Goal: Information Seeking & Learning: Learn about a topic

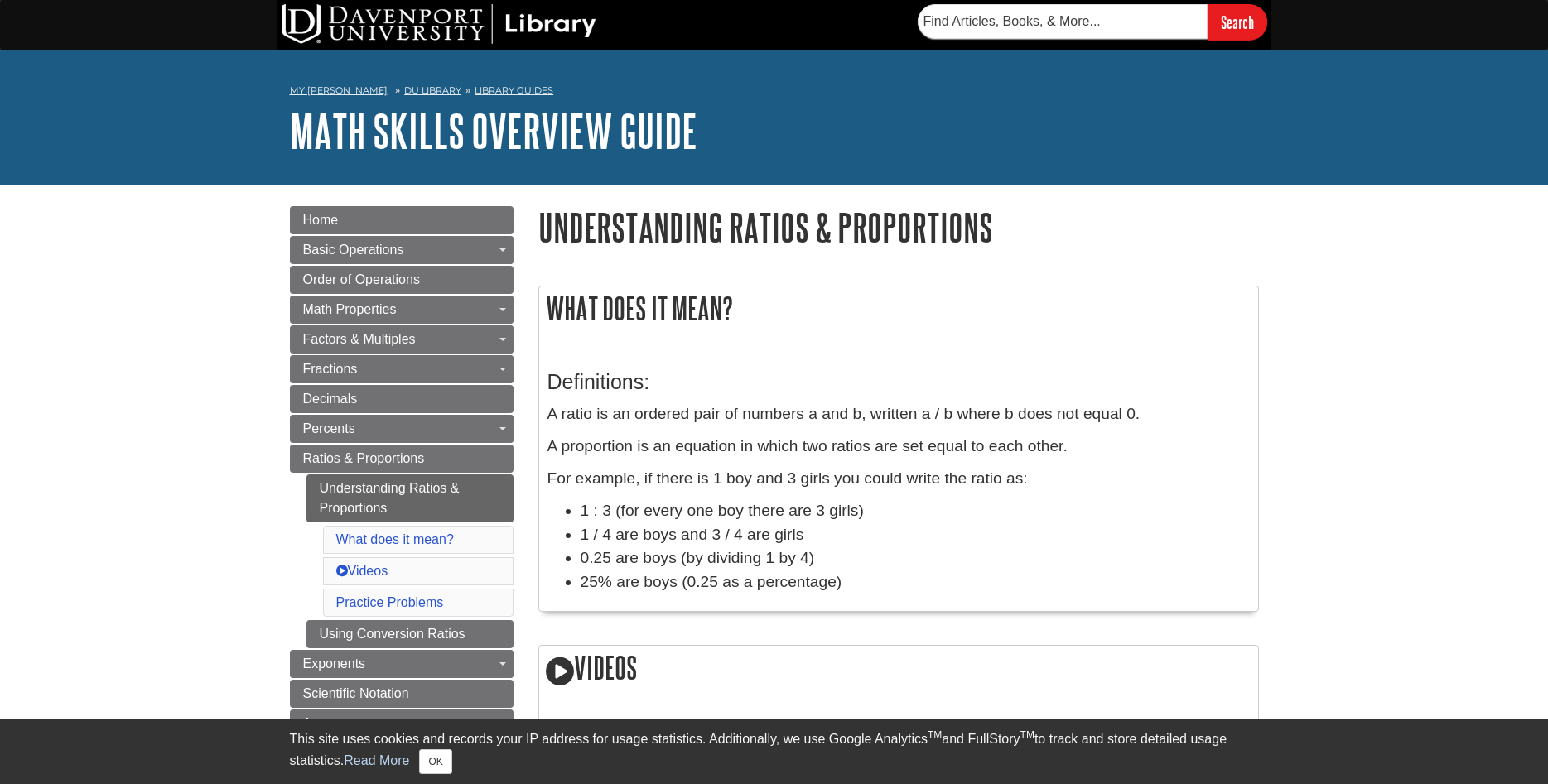
scroll to position [253, 0]
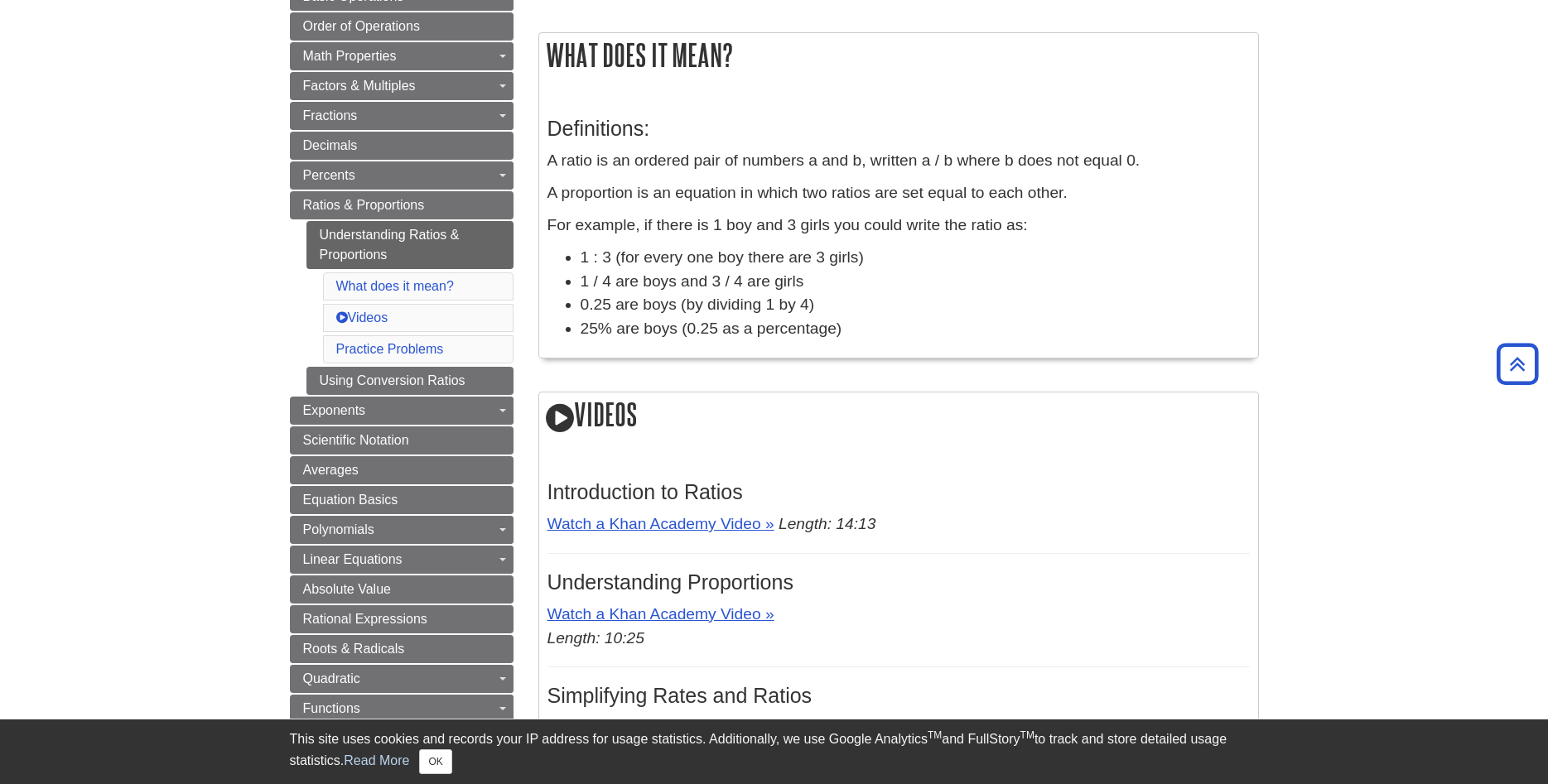
click at [567, 420] on icon at bounding box center [560, 418] width 29 height 33
click at [554, 417] on icon at bounding box center [560, 418] width 29 height 33
click at [552, 417] on icon at bounding box center [560, 418] width 29 height 33
click at [567, 421] on icon at bounding box center [560, 418] width 29 height 33
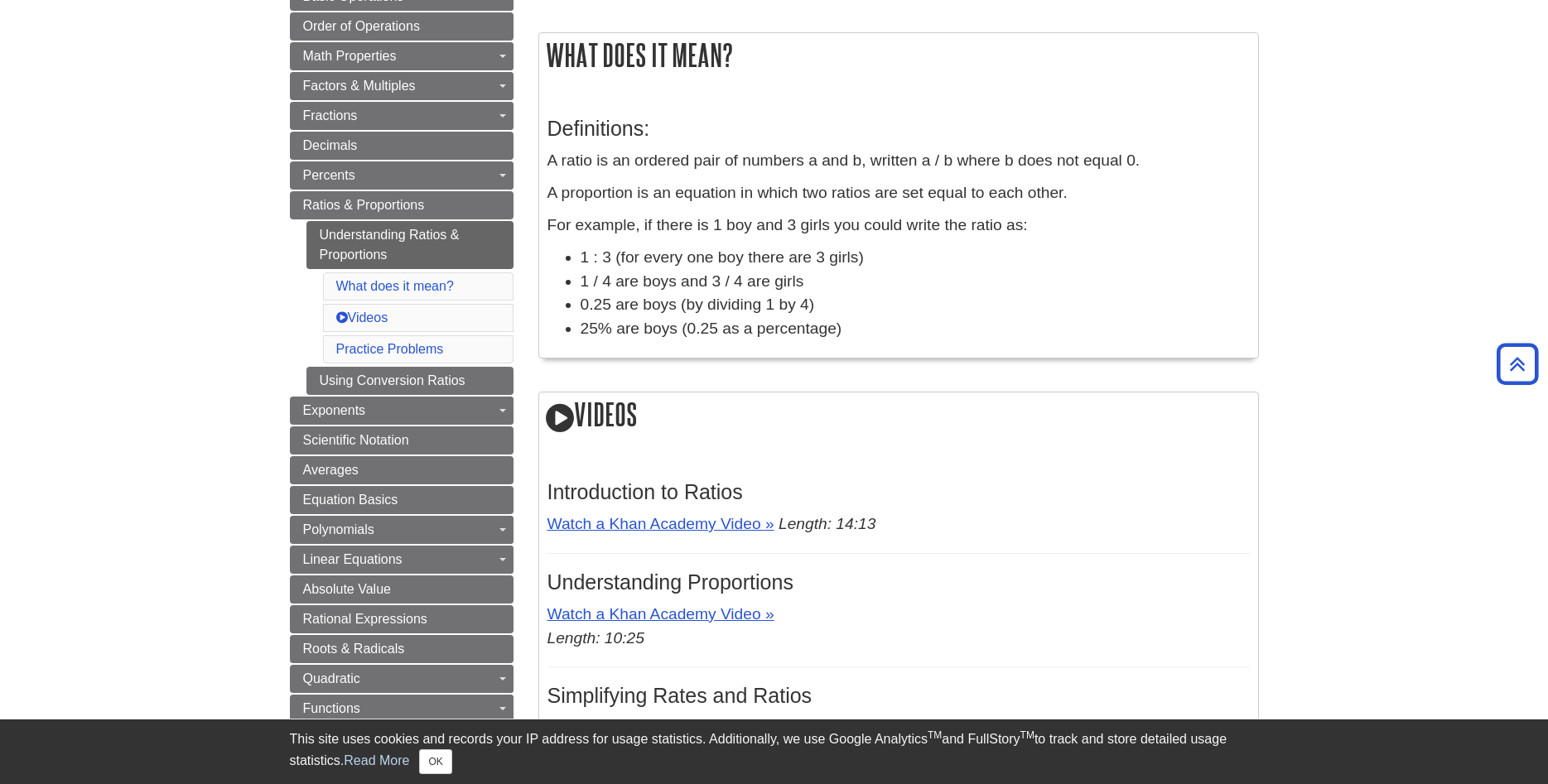
click at [567, 421] on icon at bounding box center [560, 418] width 29 height 33
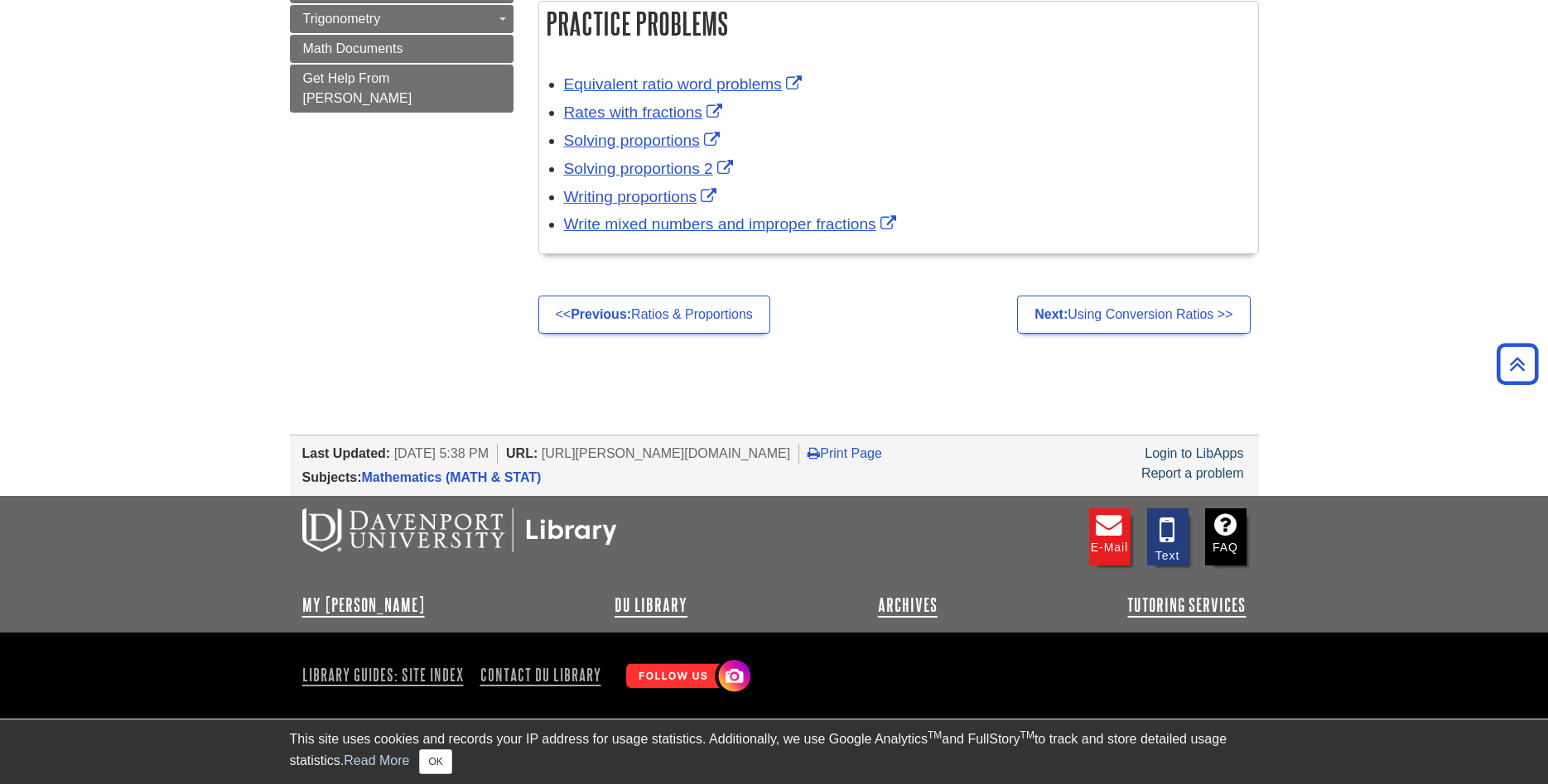
scroll to position [592, 0]
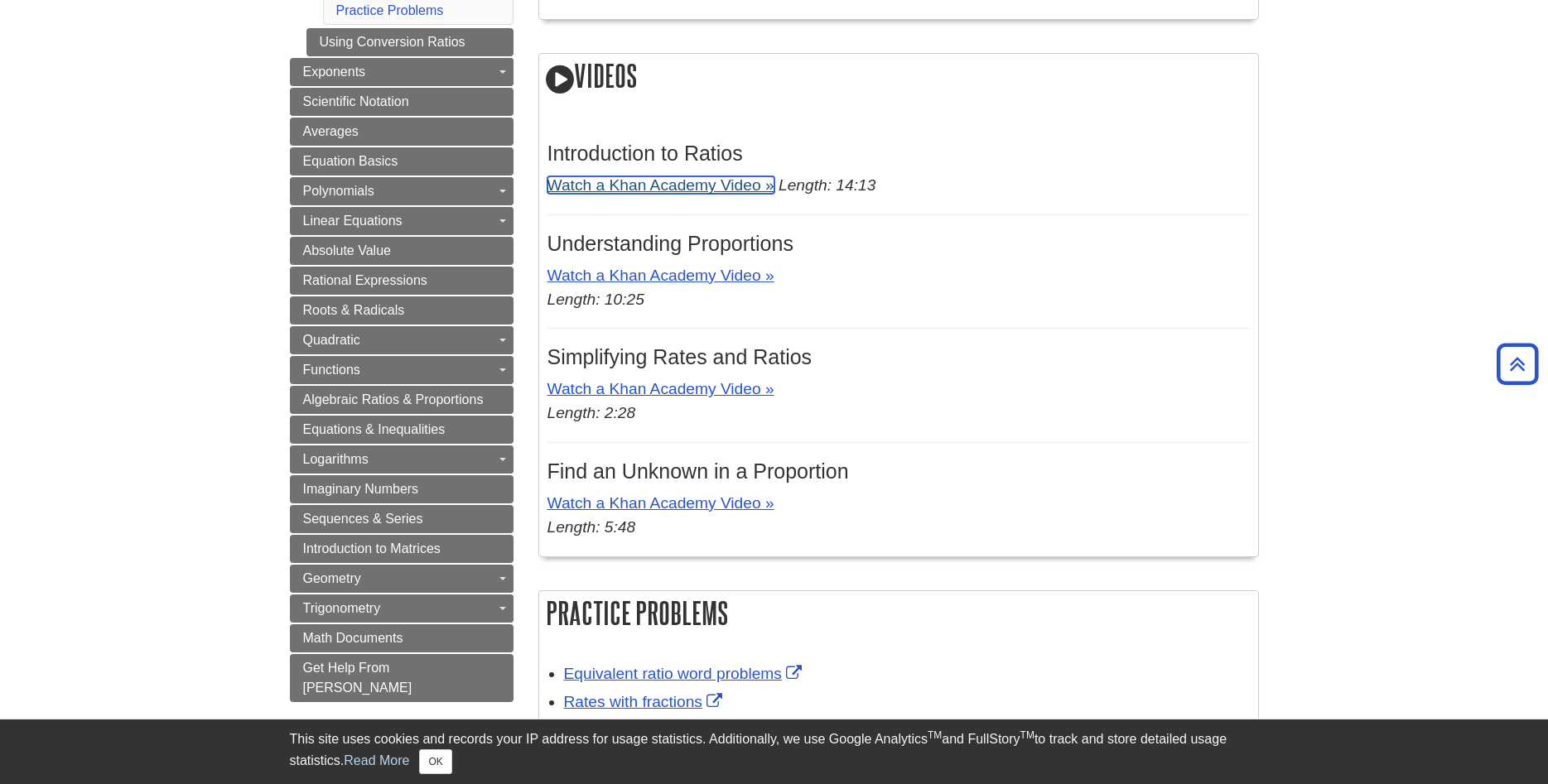
click at [657, 185] on link "Watch a Khan Academy Video »" at bounding box center [661, 185] width 227 height 17
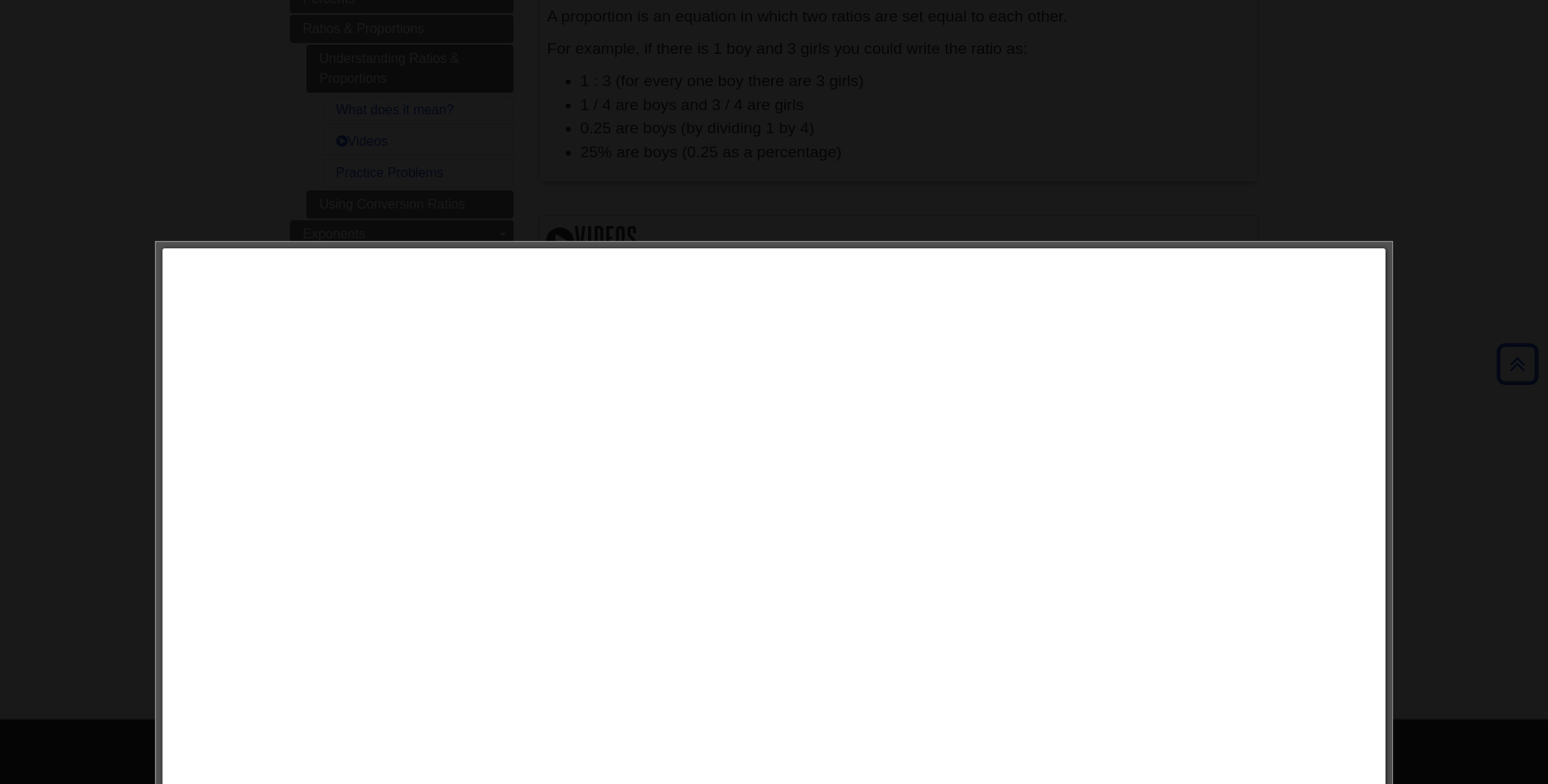
scroll to position [254, 0]
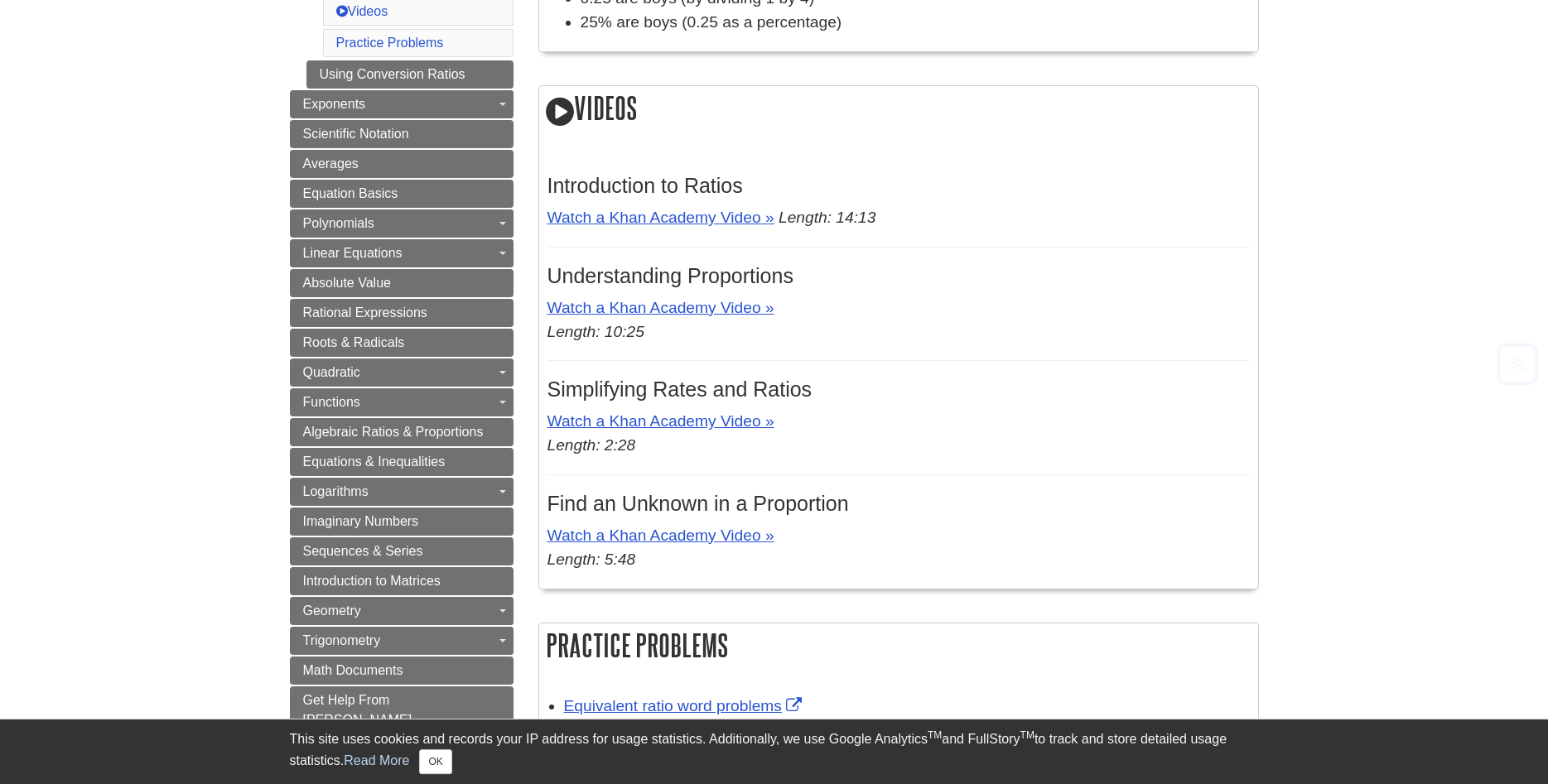
scroll to position [591, 0]
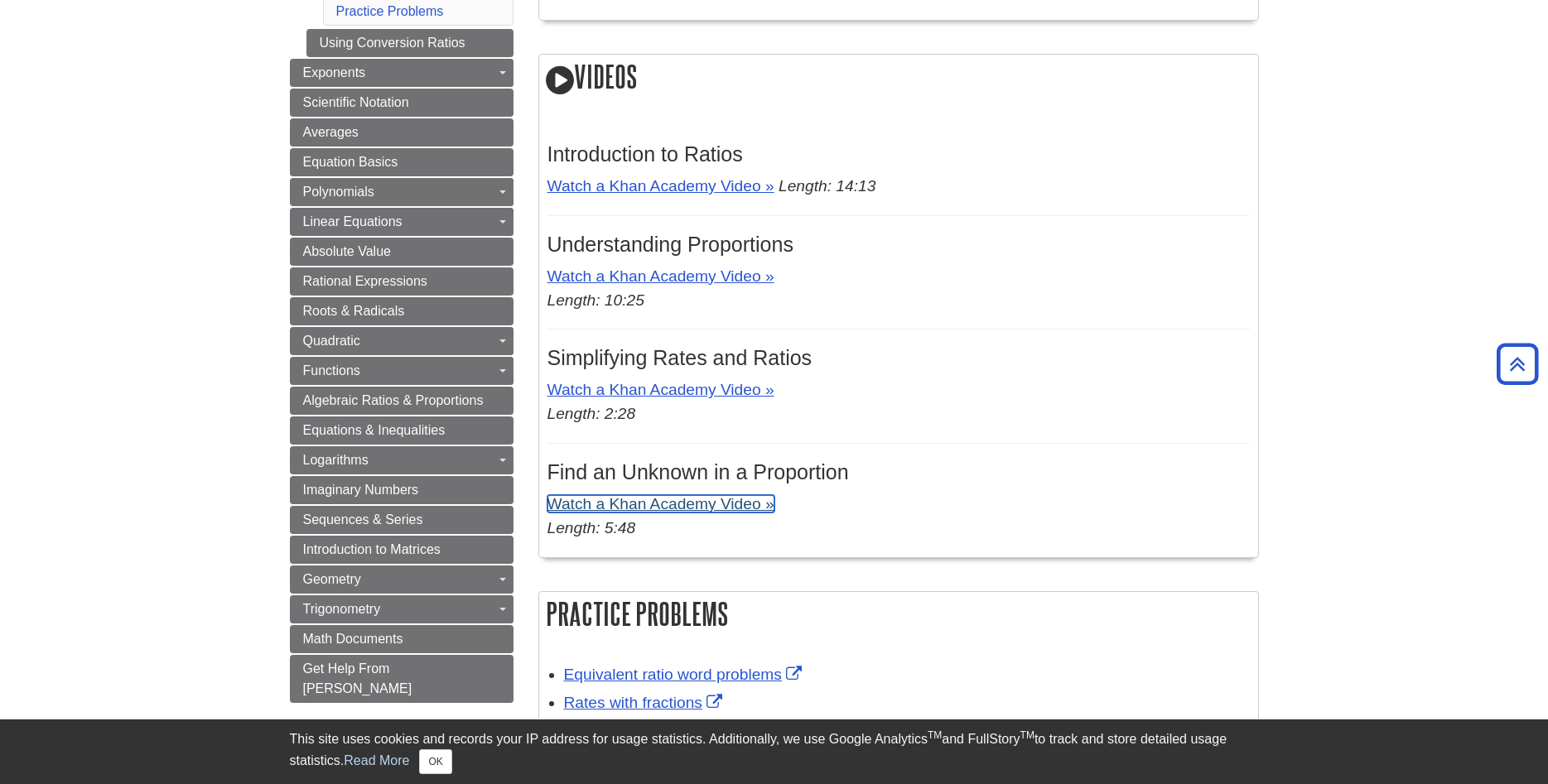
click at [742, 510] on link "Watch a Khan Academy Video »" at bounding box center [661, 503] width 227 height 17
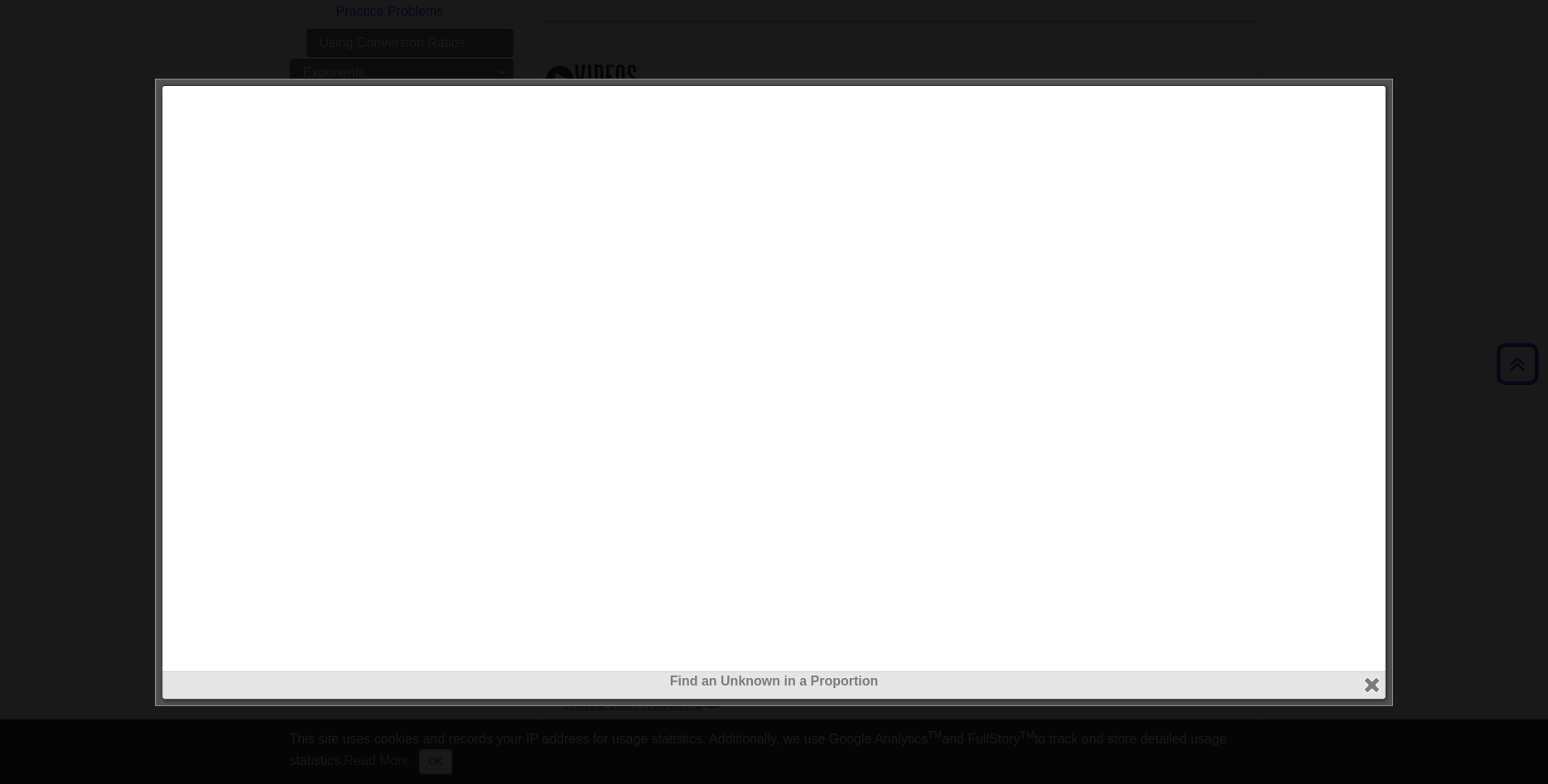
click at [856, 731] on div at bounding box center [774, 392] width 1548 height 784
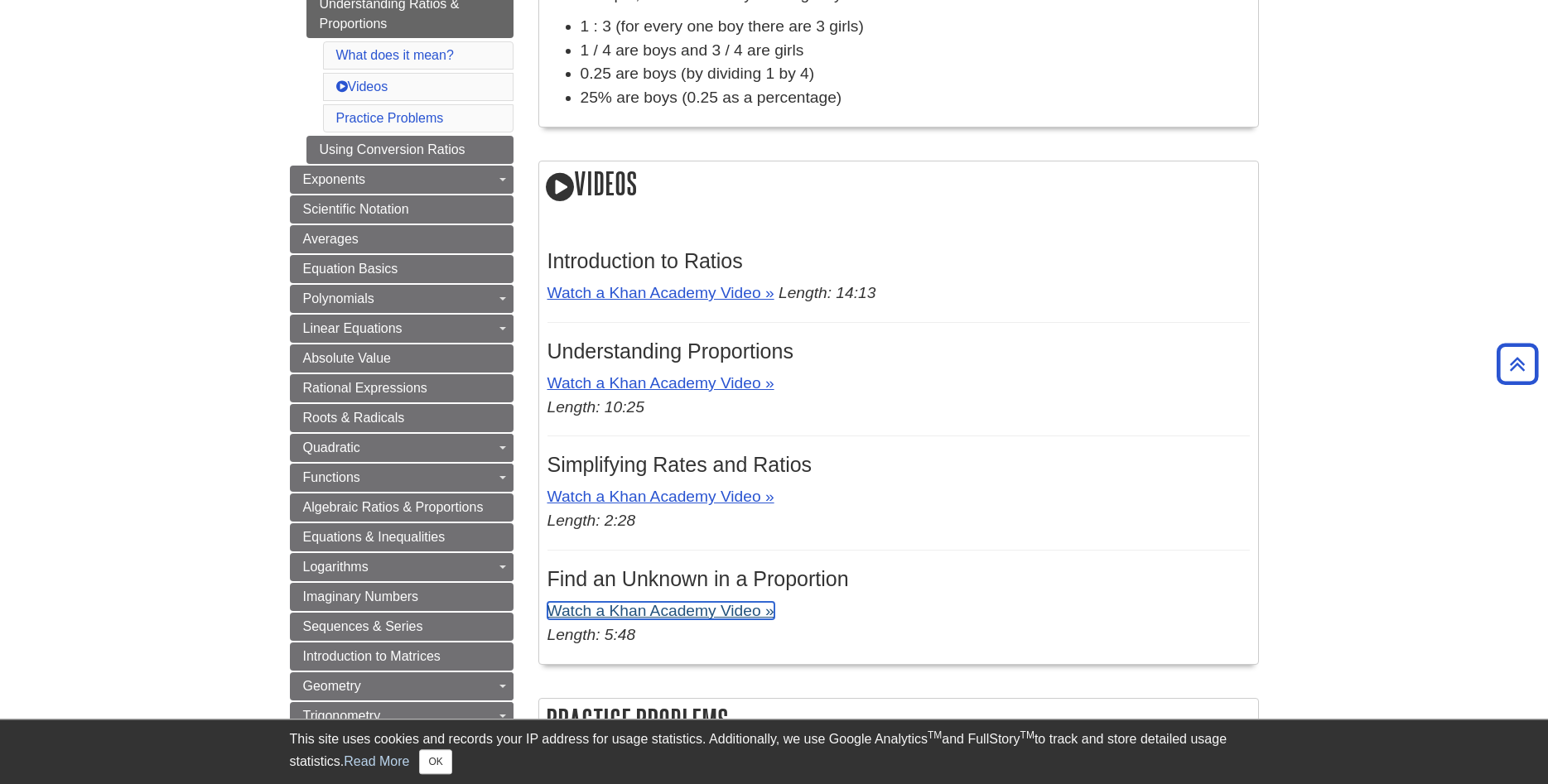
scroll to position [844, 0]
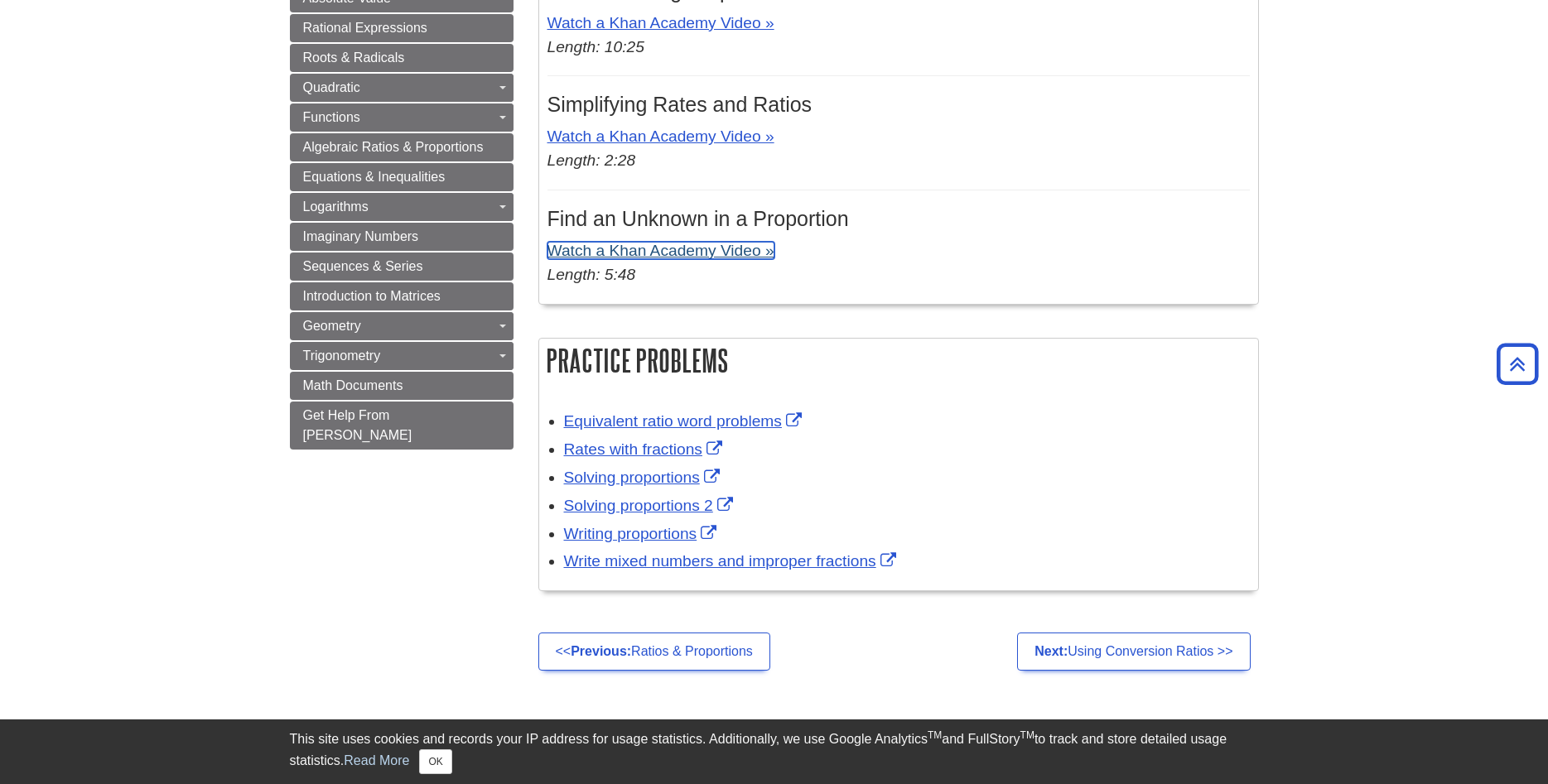
click at [674, 248] on link "Watch a Khan Academy Video »" at bounding box center [661, 250] width 227 height 17
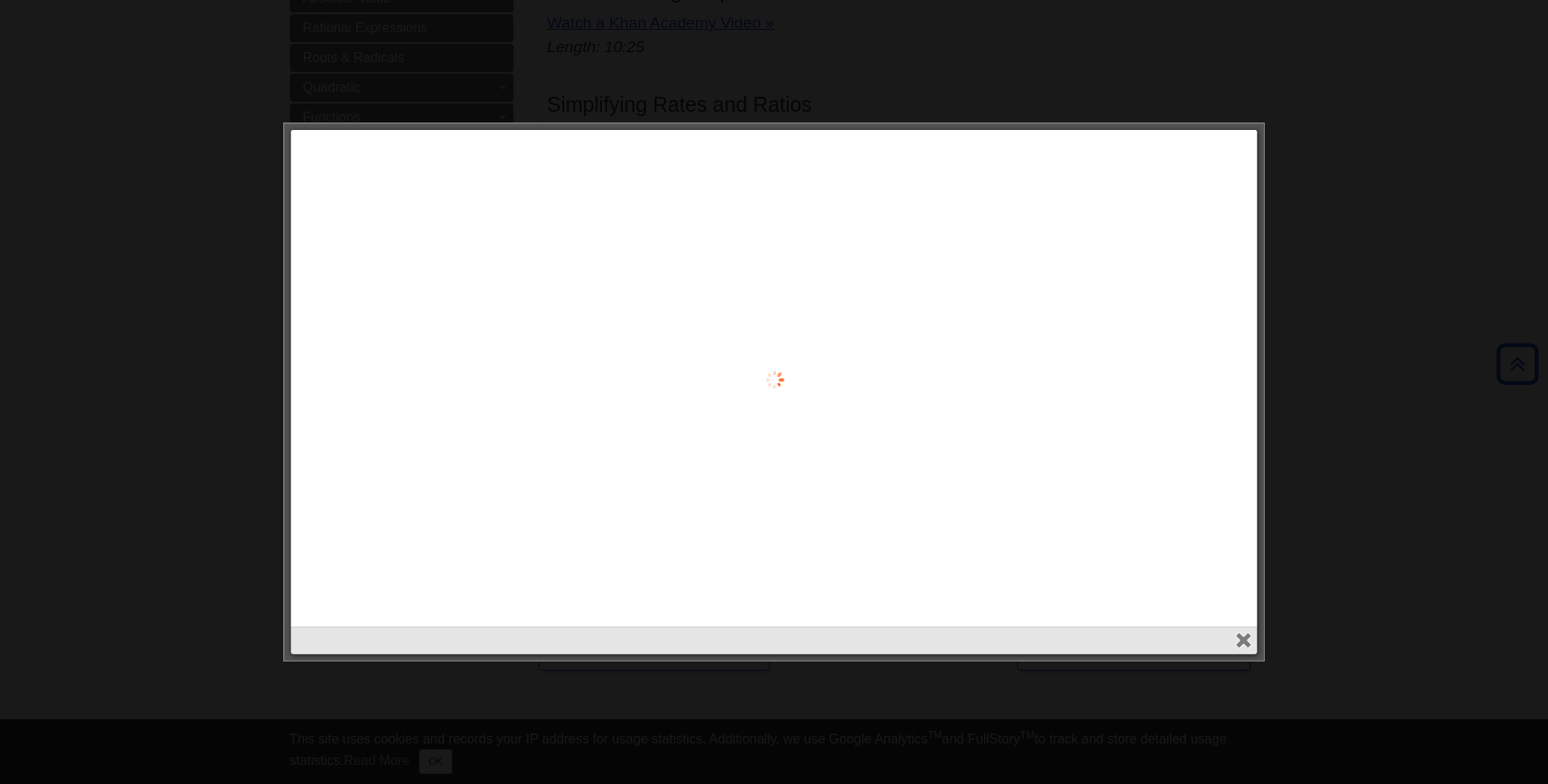
click at [674, 248] on div "Find an Unknown in a Proportion close" at bounding box center [773, 380] width 958 height 492
